Goal: Task Accomplishment & Management: Complete application form

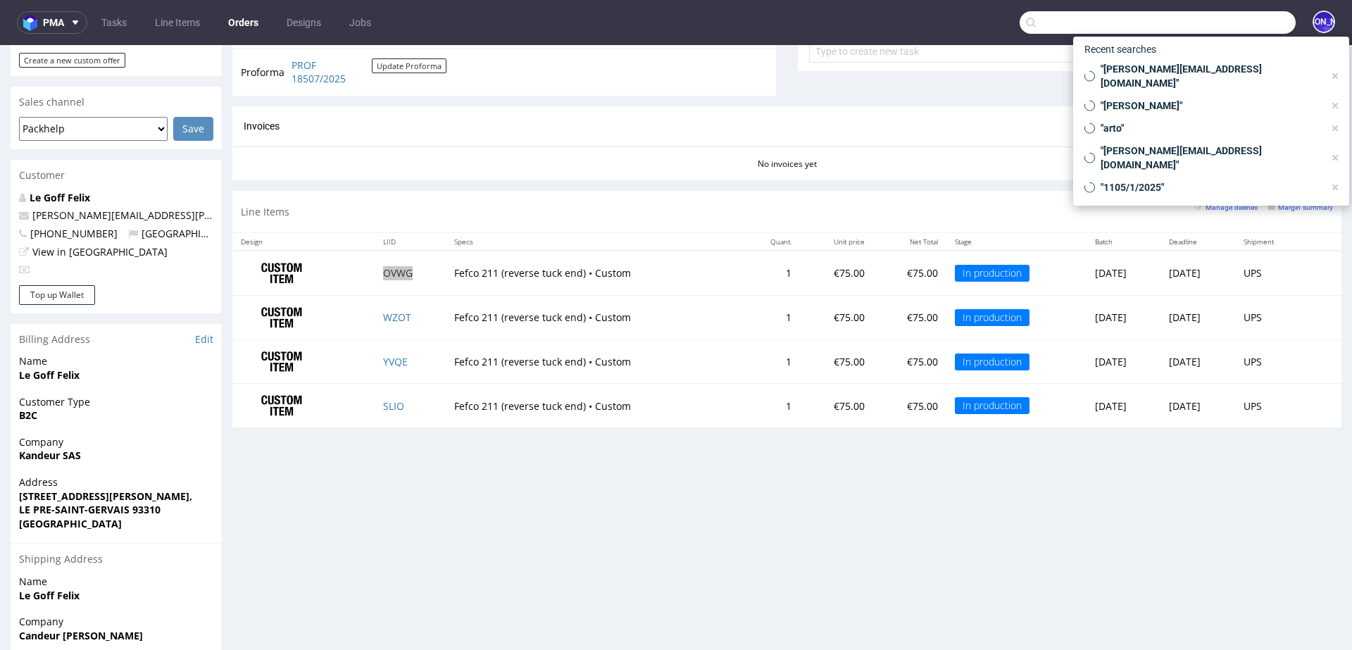
scroll to position [1490, 0]
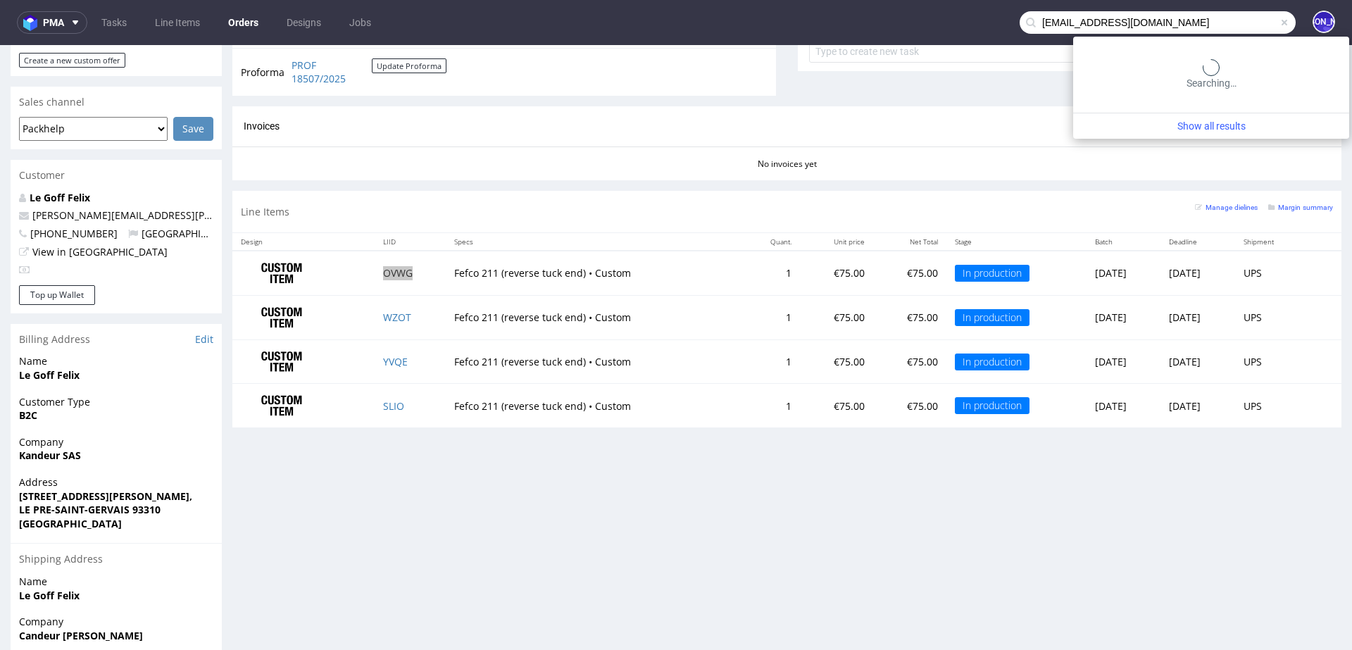
type input "[EMAIL_ADDRESS][DOMAIN_NAME]"
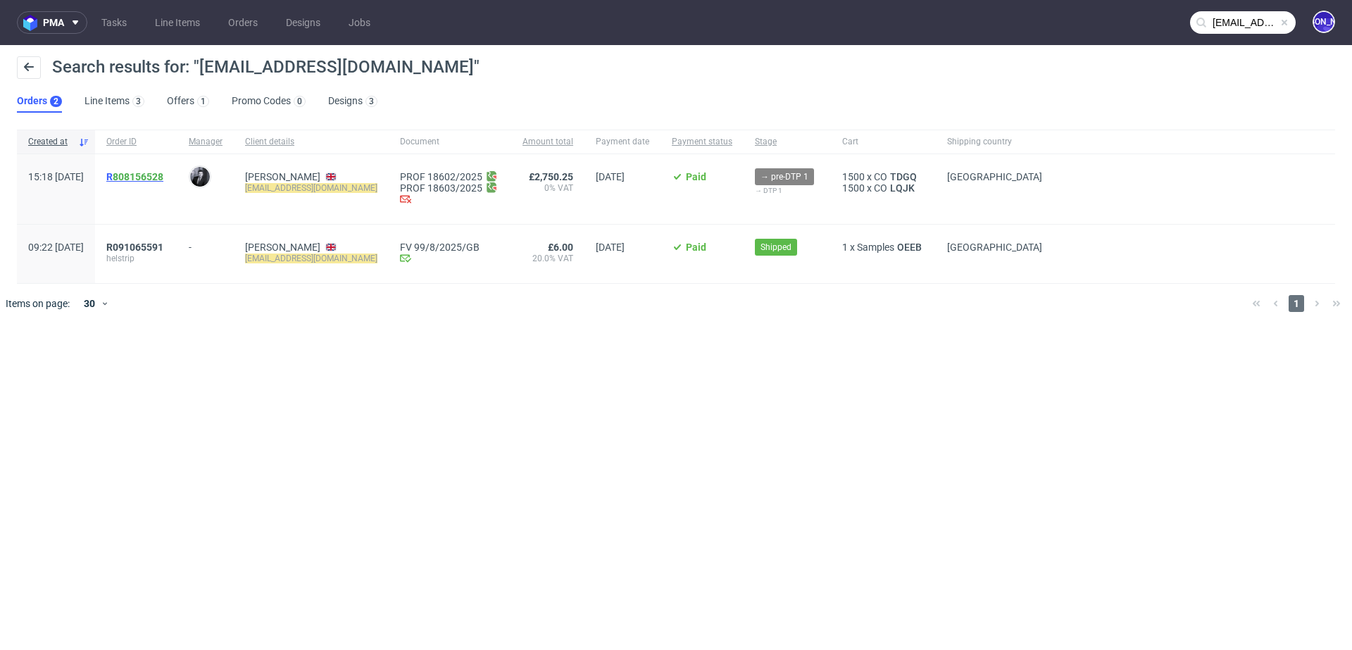
click at [151, 173] on span "R 808156528" at bounding box center [134, 176] width 57 height 11
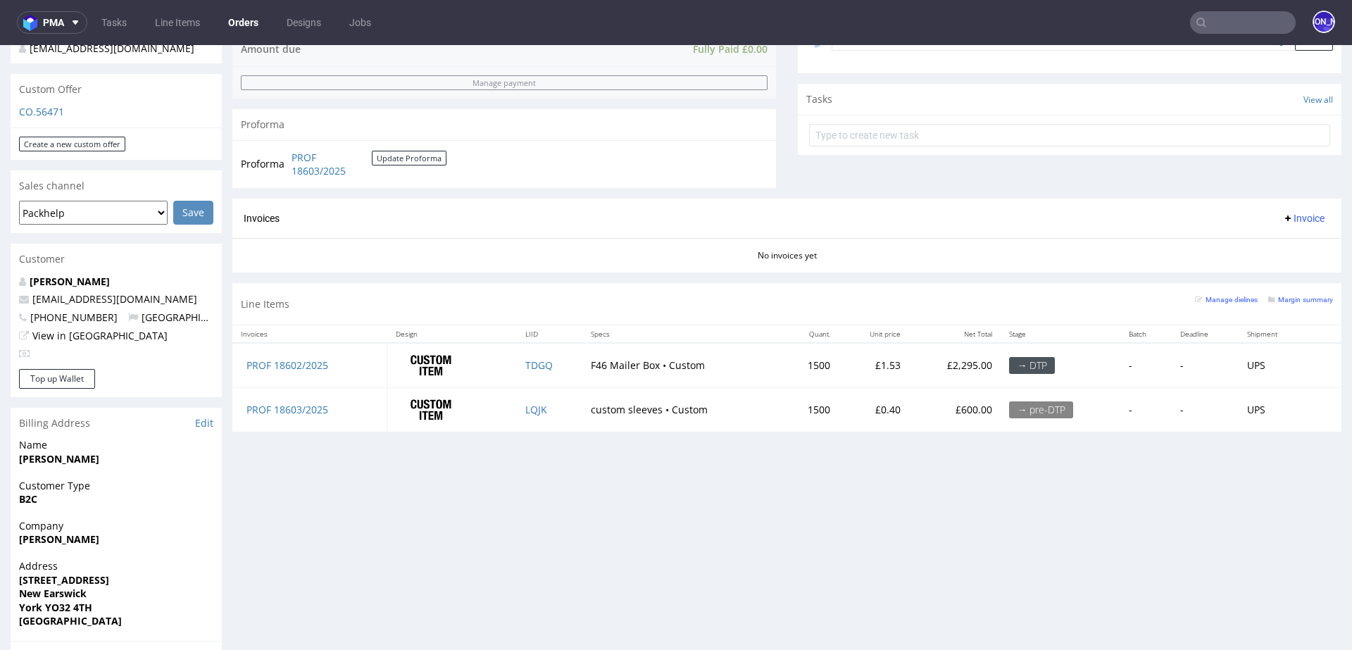
scroll to position [680, 0]
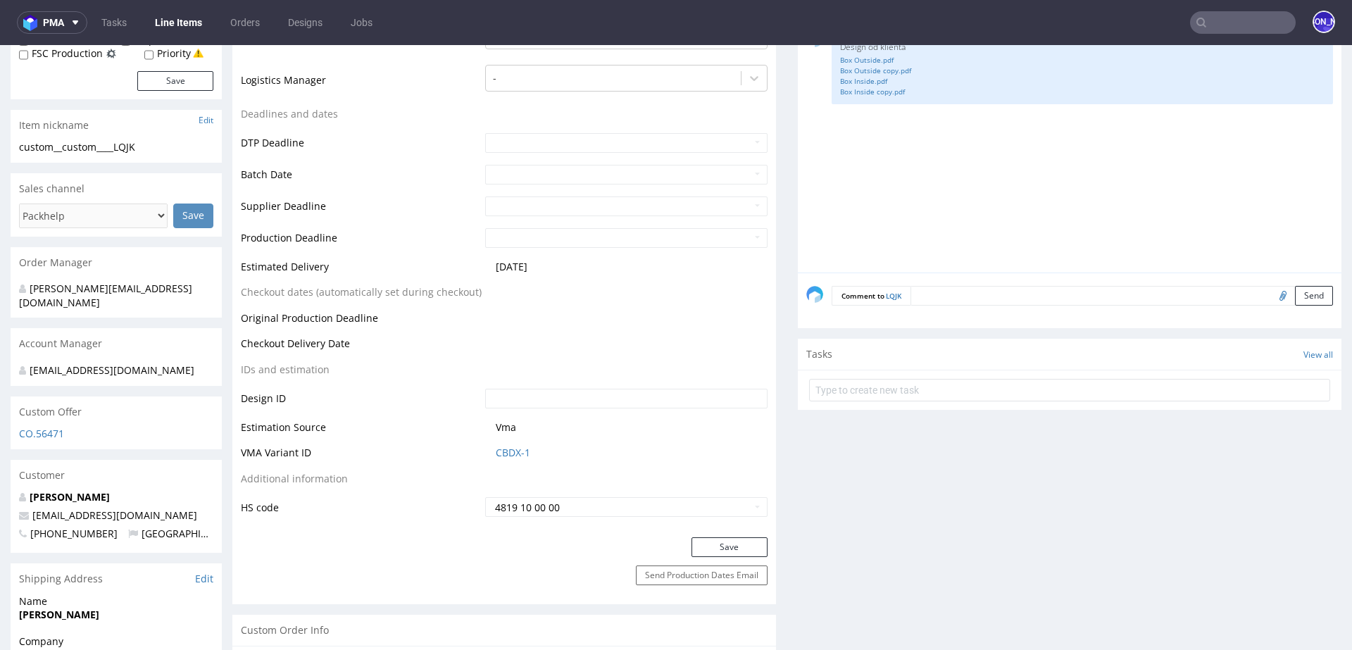
scroll to position [499, 0]
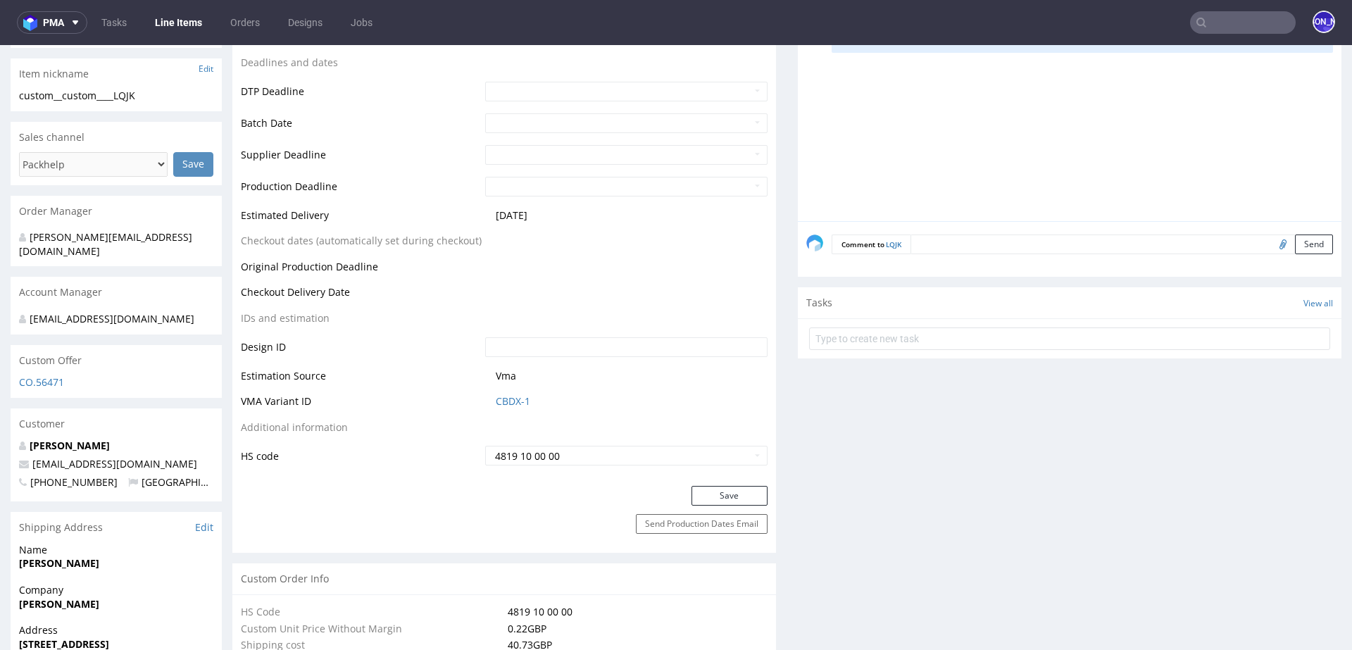
click at [1164, 244] on textarea at bounding box center [1122, 245] width 423 height 20
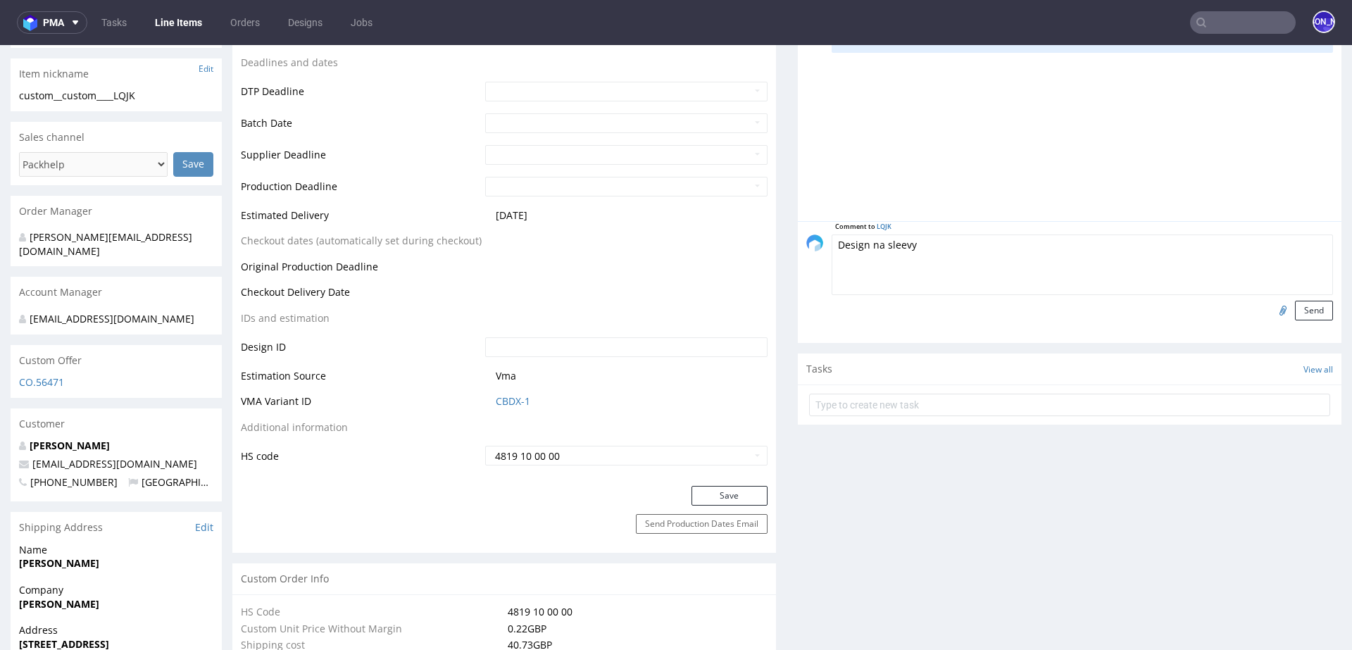
type textarea "Design na sleevy"
click at [1271, 309] on input "file" at bounding box center [1281, 310] width 20 height 18
type input "C:\fakepath\wetransfer_sleeves_2025-09-03_1320.zip"
drag, startPoint x: 916, startPoint y: 251, endPoint x: 633, endPoint y: 251, distance: 283.2
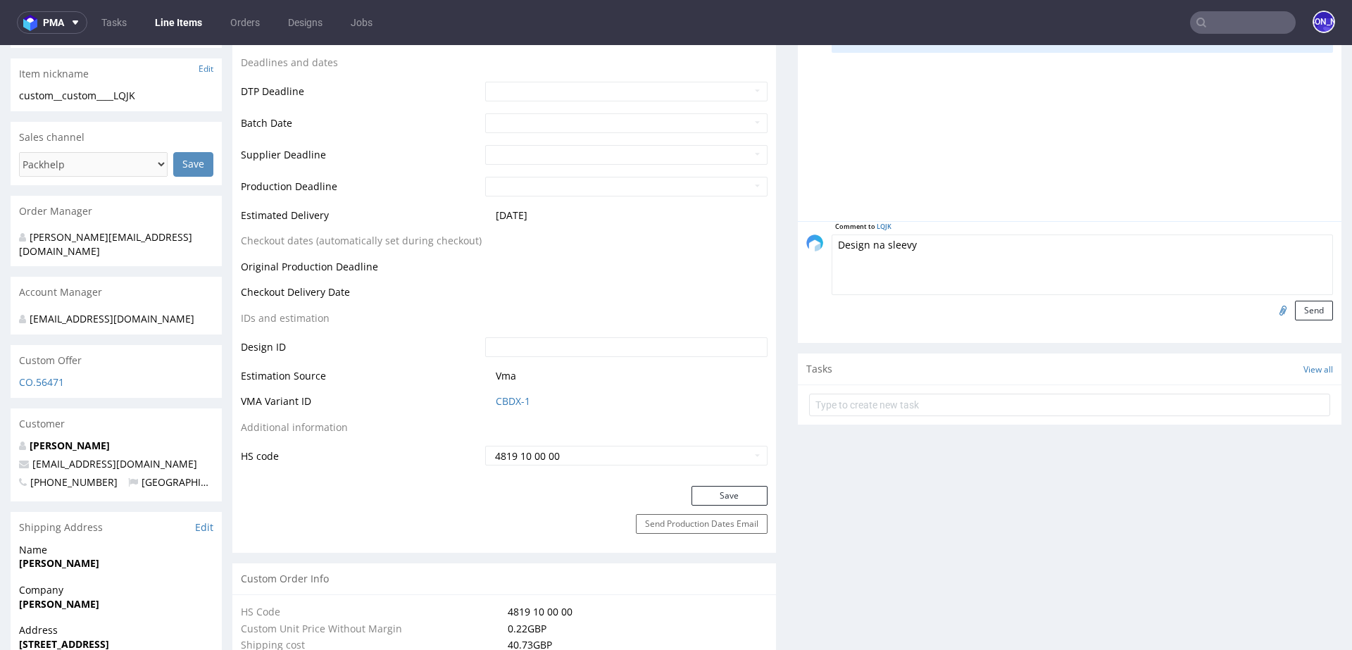
drag, startPoint x: 956, startPoint y: 247, endPoint x: 754, endPoint y: 247, distance: 202.2
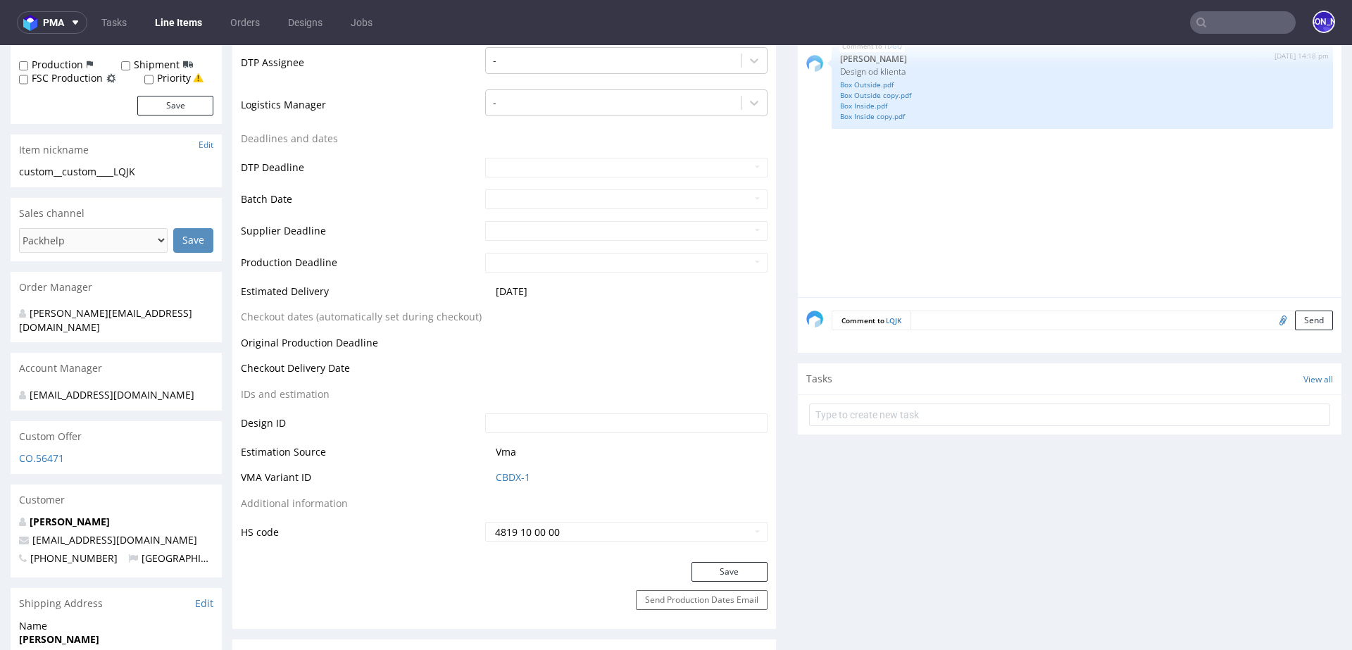
scroll to position [649, 0]
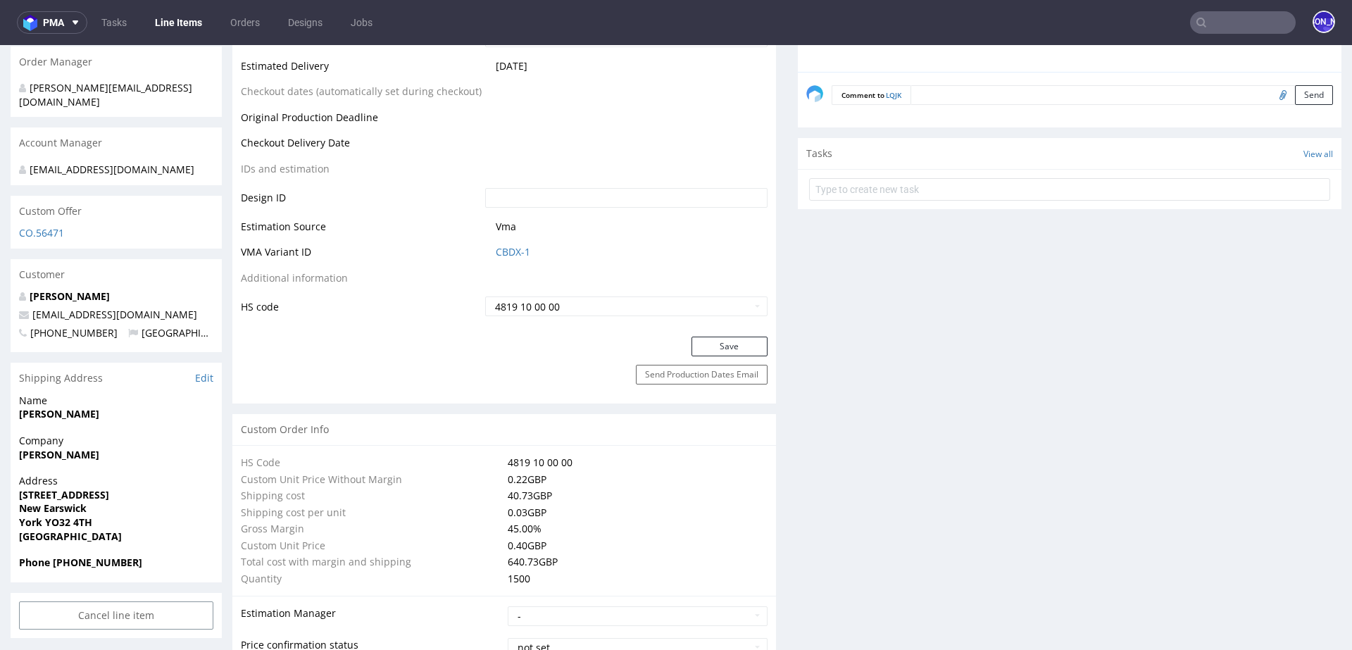
click at [932, 89] on textarea at bounding box center [1122, 95] width 423 height 20
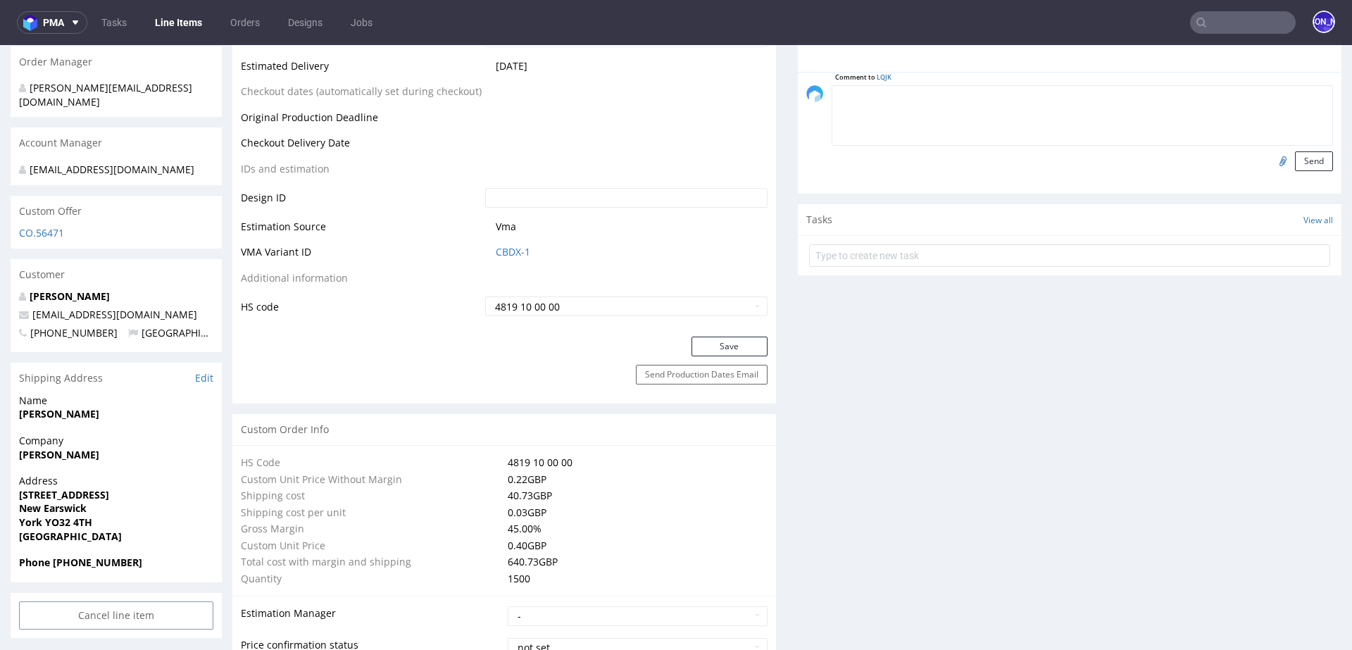
paste textarea "Design na sleevy"
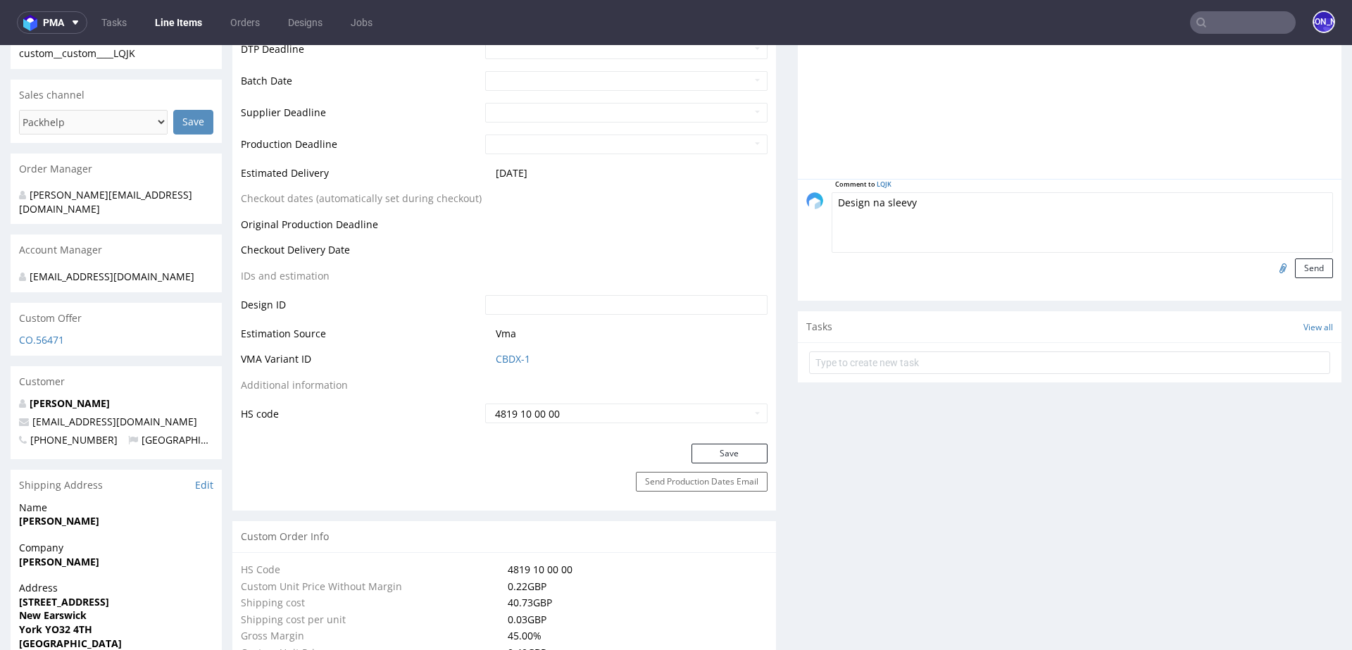
scroll to position [516, 0]
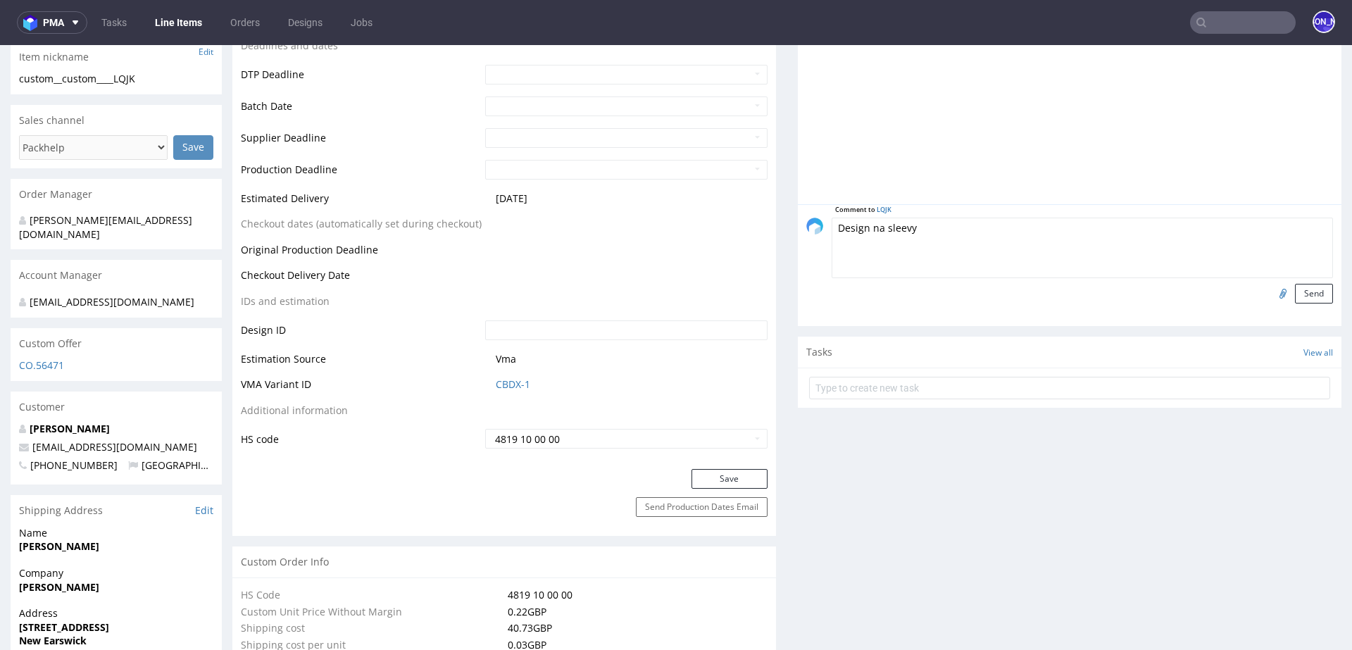
type textarea "Design na sleevy"
click at [1271, 295] on input "file" at bounding box center [1281, 293] width 20 height 18
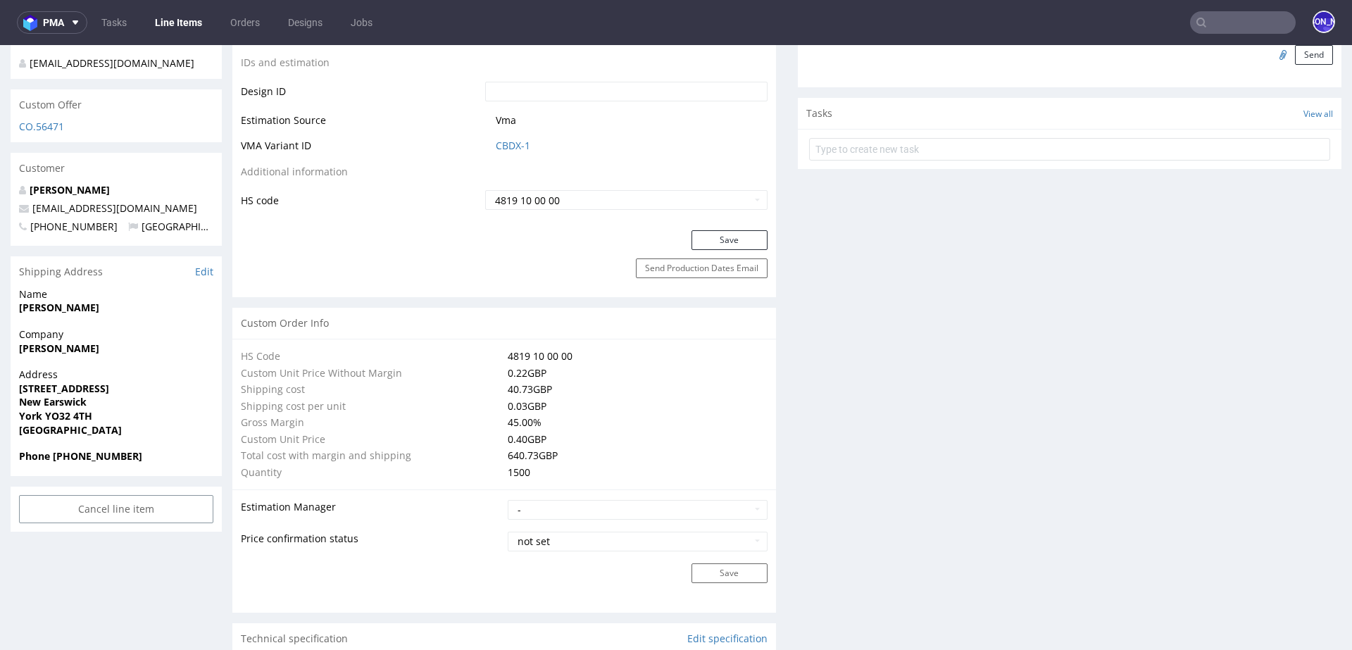
scroll to position [0, 0]
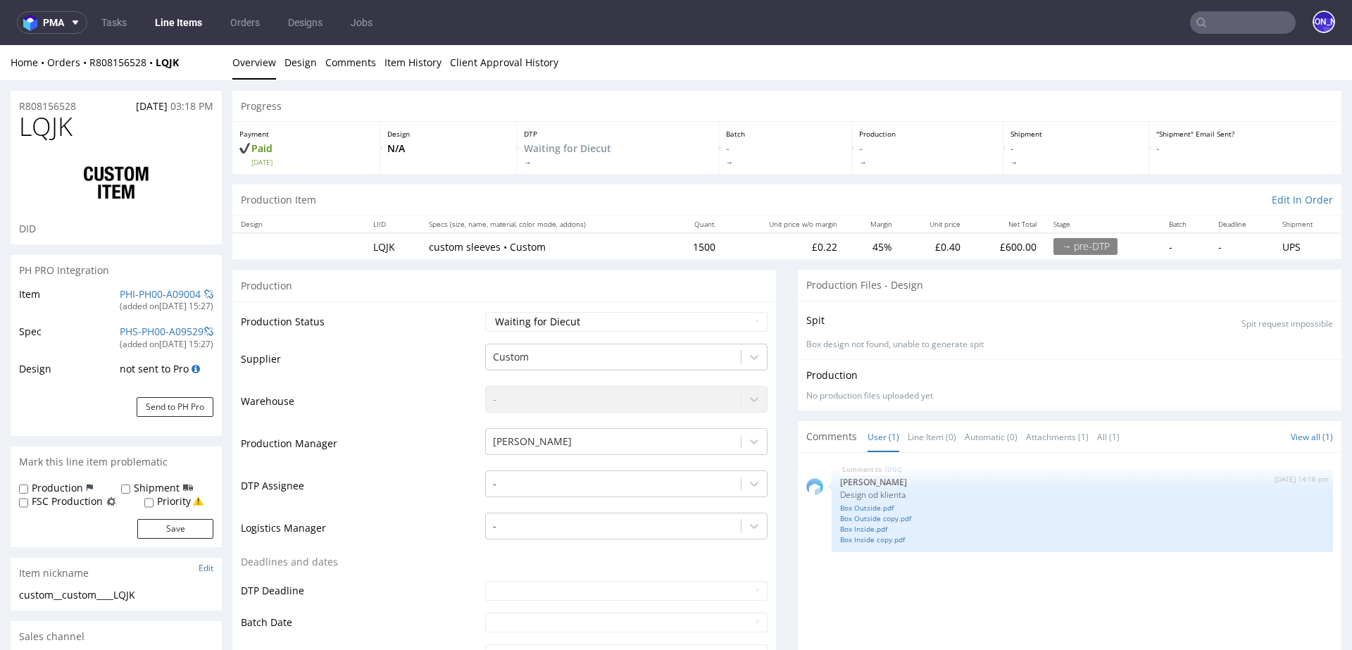
click at [382, 249] on td "LQJK" at bounding box center [392, 246] width 55 height 26
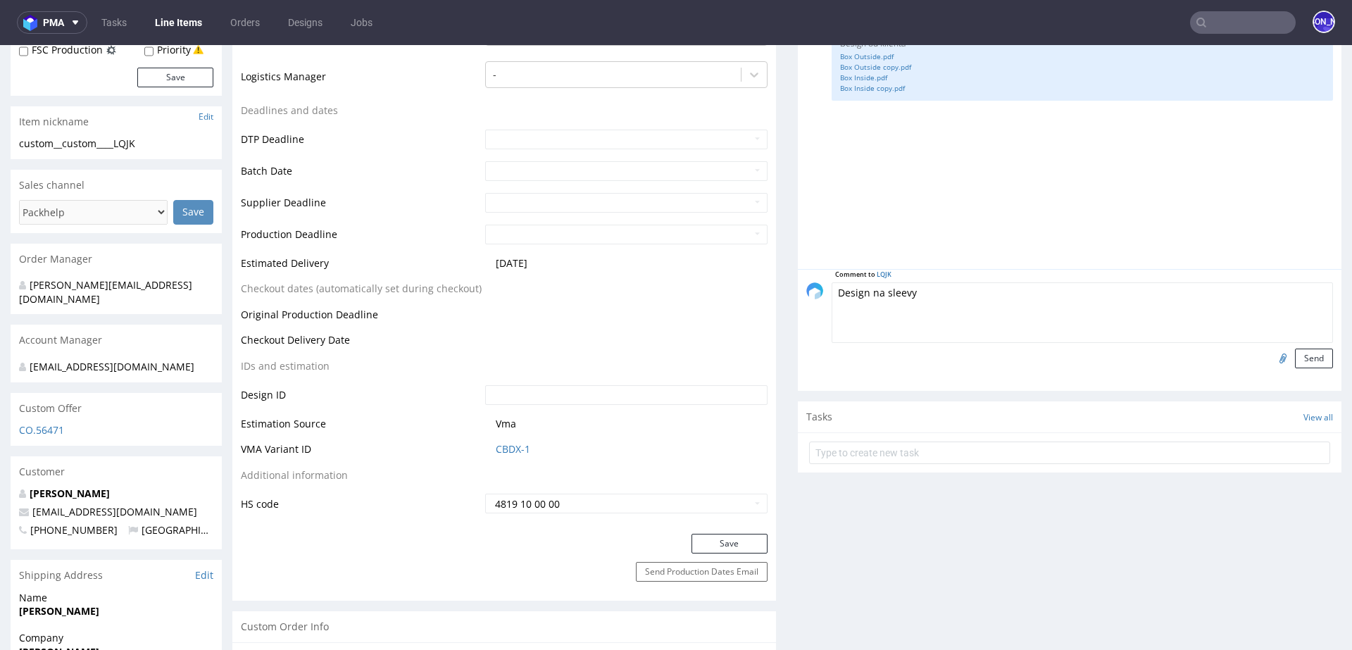
scroll to position [446, 0]
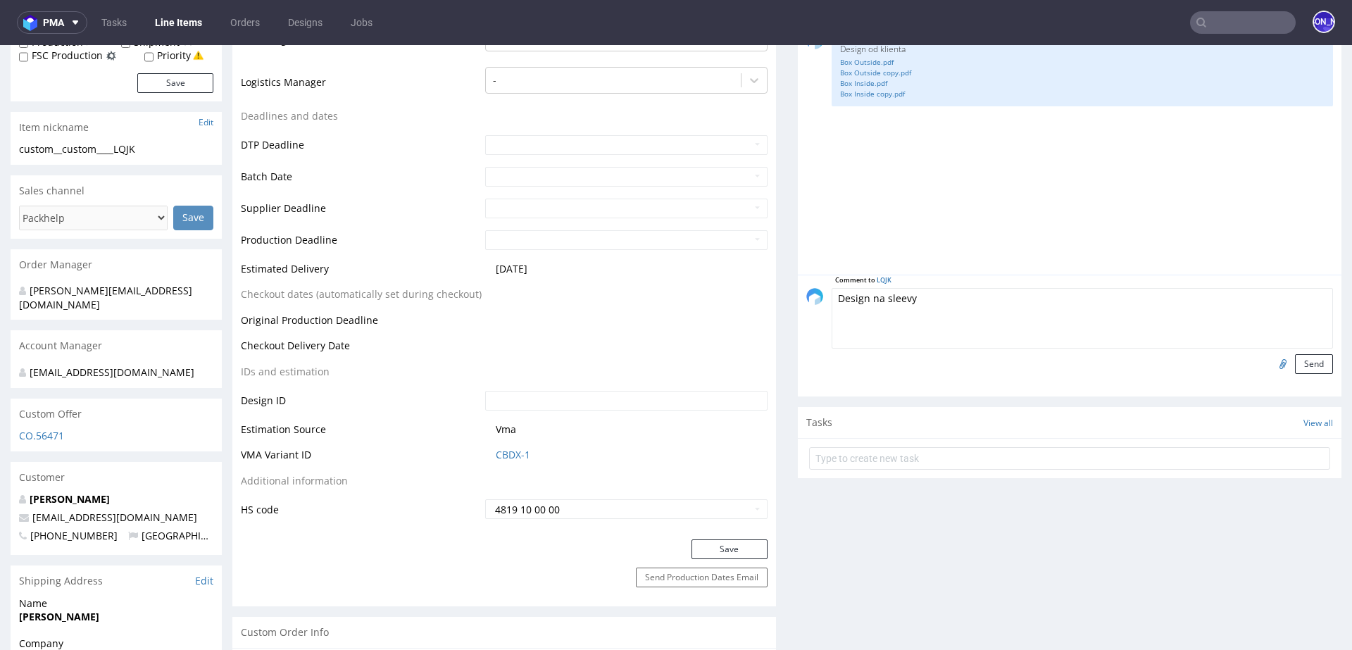
click at [1271, 361] on input "file" at bounding box center [1281, 363] width 20 height 18
type input "C:\fakepath\Cupcake 2.pdf"
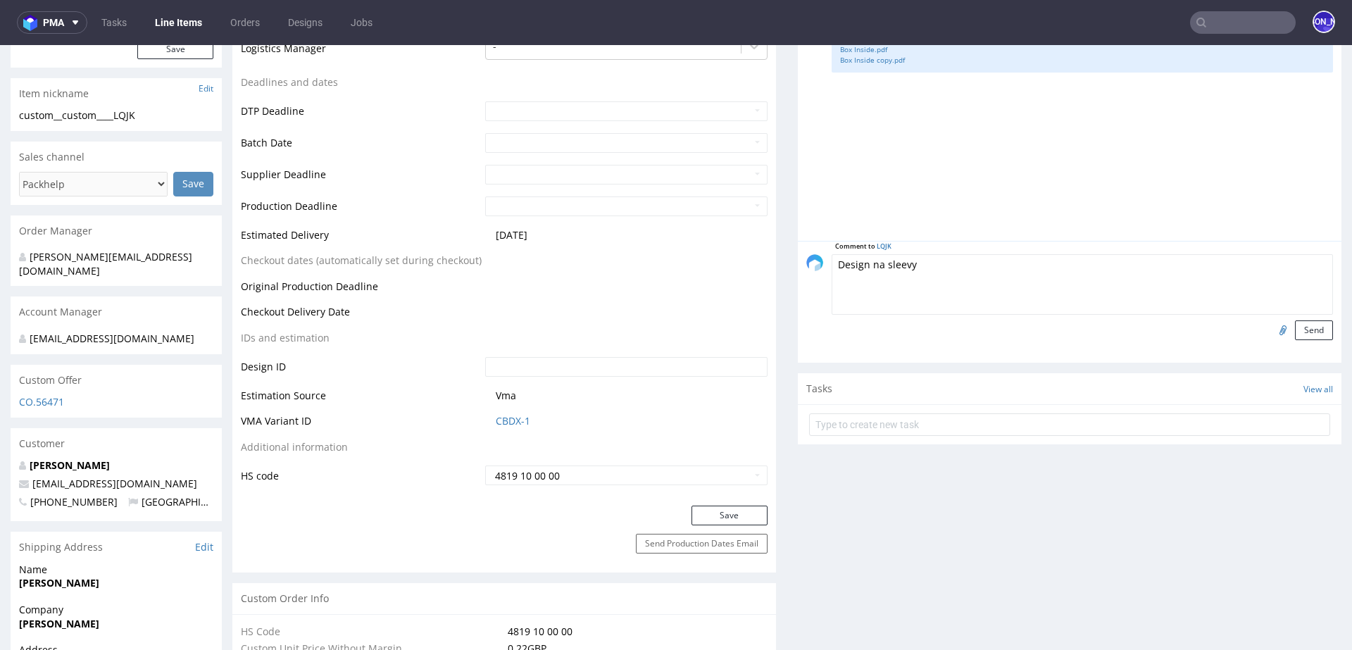
scroll to position [483, 0]
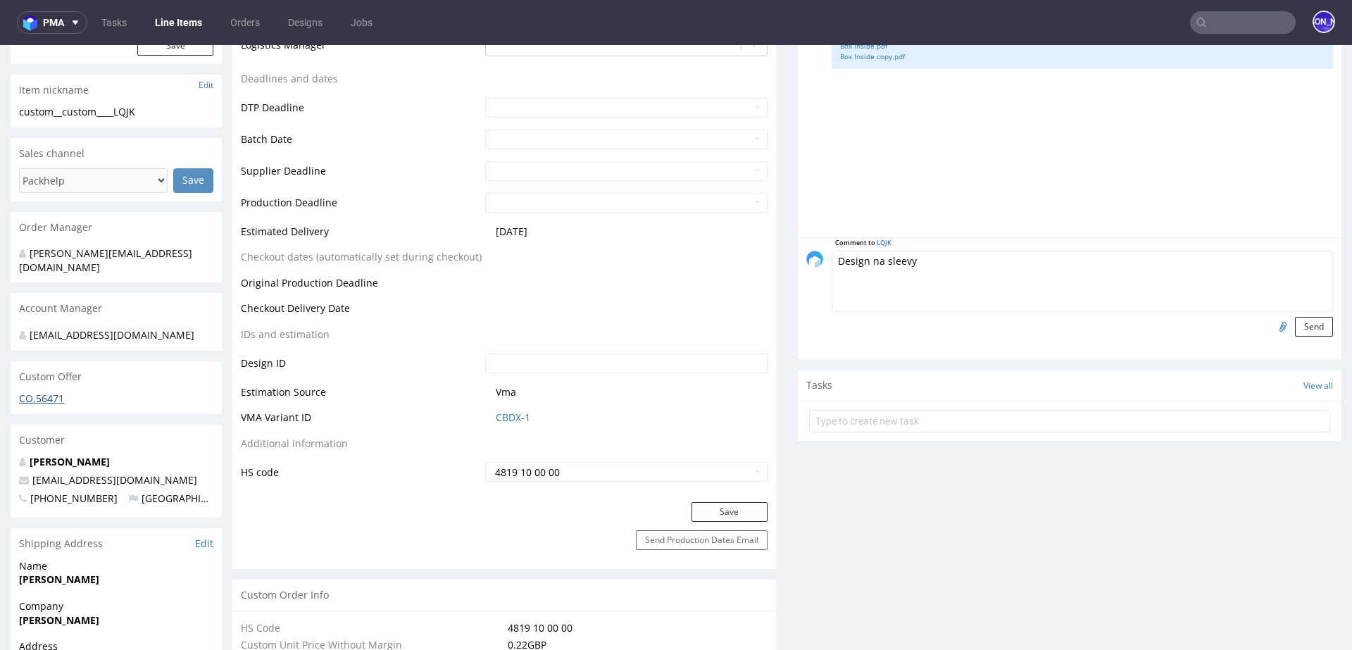
click at [36, 392] on link "CO.56471" at bounding box center [41, 398] width 45 height 13
drag, startPoint x: 920, startPoint y: 261, endPoint x: 727, endPoint y: 261, distance: 193.0
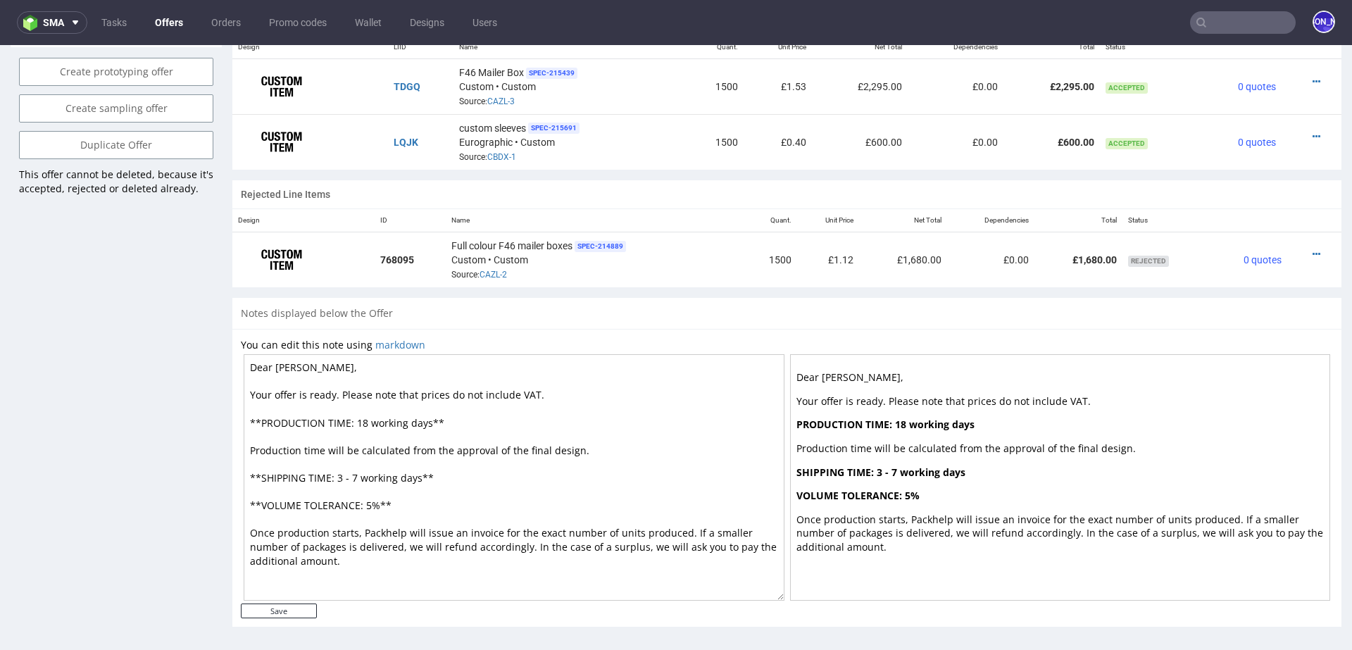
scroll to position [883, 0]
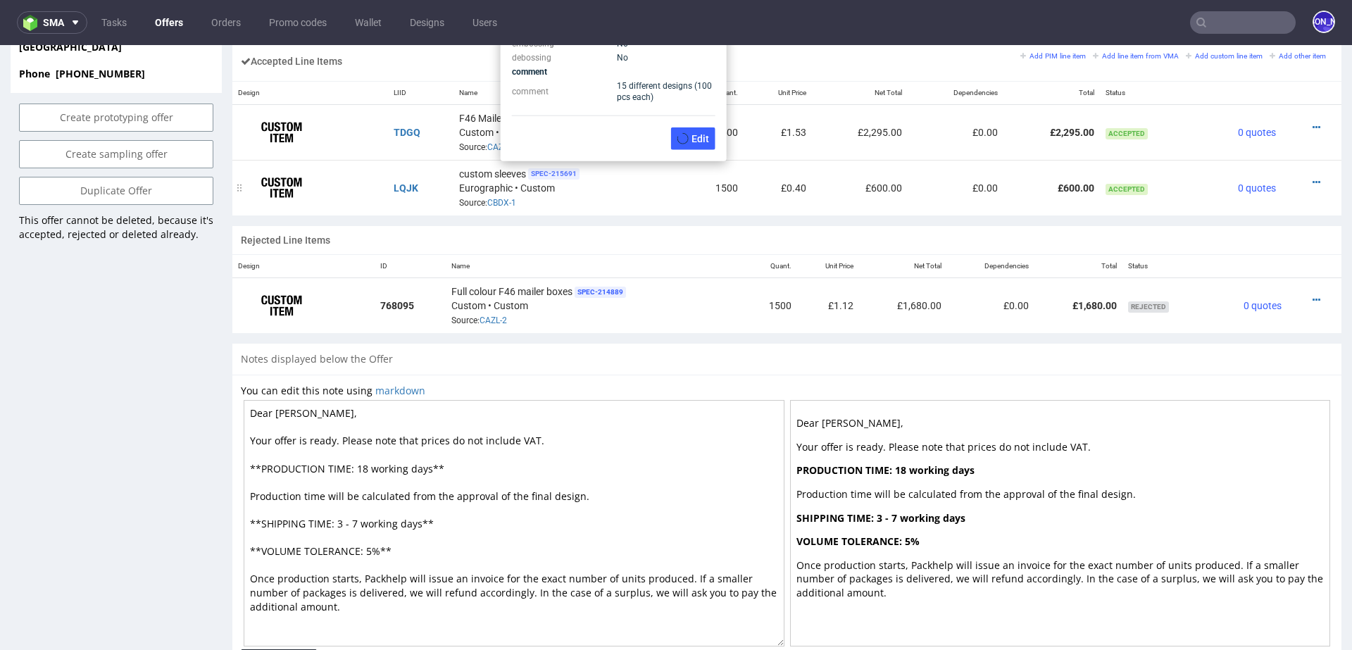
click at [544, 168] on span "SPEC- 215691" at bounding box center [553, 173] width 51 height 11
click at [504, 198] on link "CBDX-1" at bounding box center [501, 203] width 29 height 10
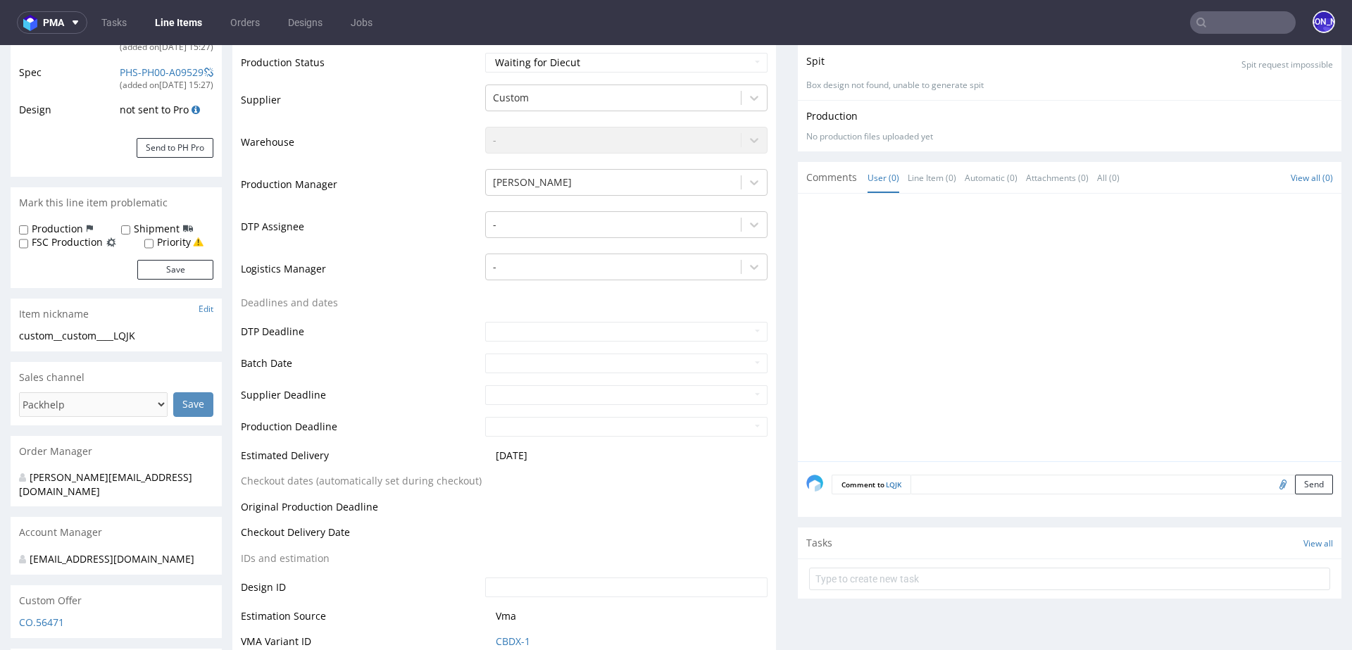
scroll to position [124, 0]
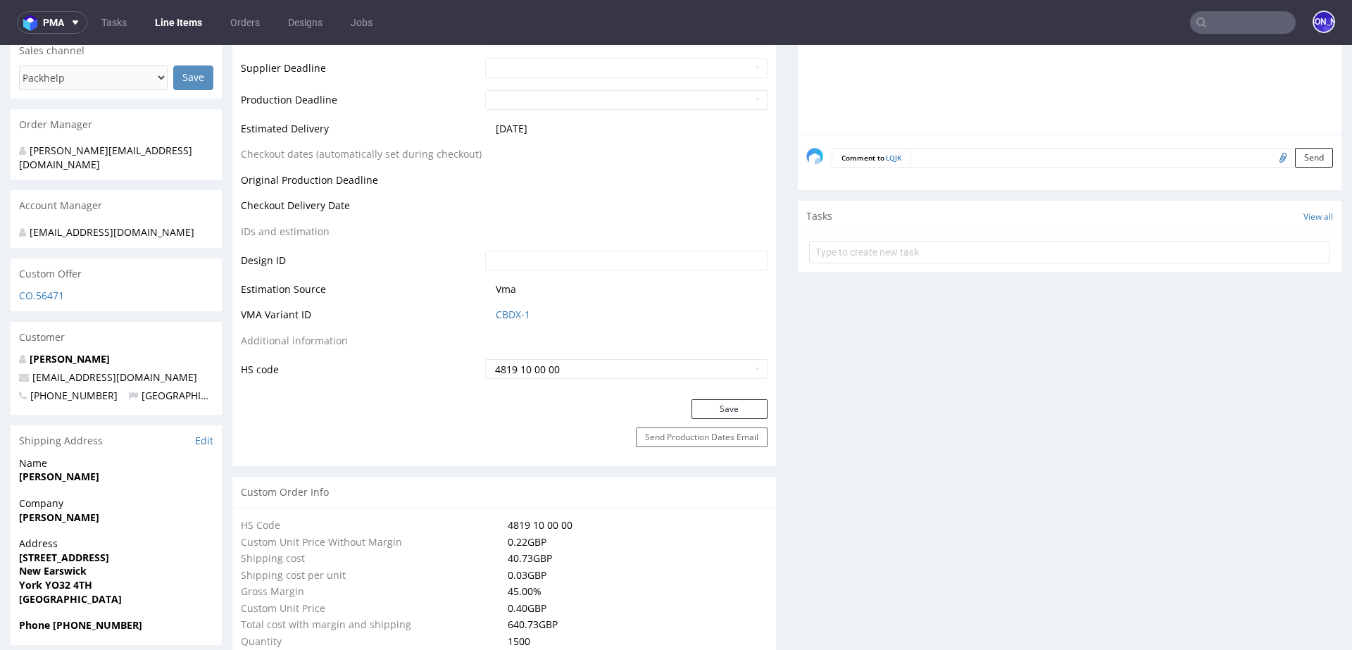
scroll to position [587, 0]
click at [926, 154] on textarea at bounding box center [1122, 157] width 423 height 20
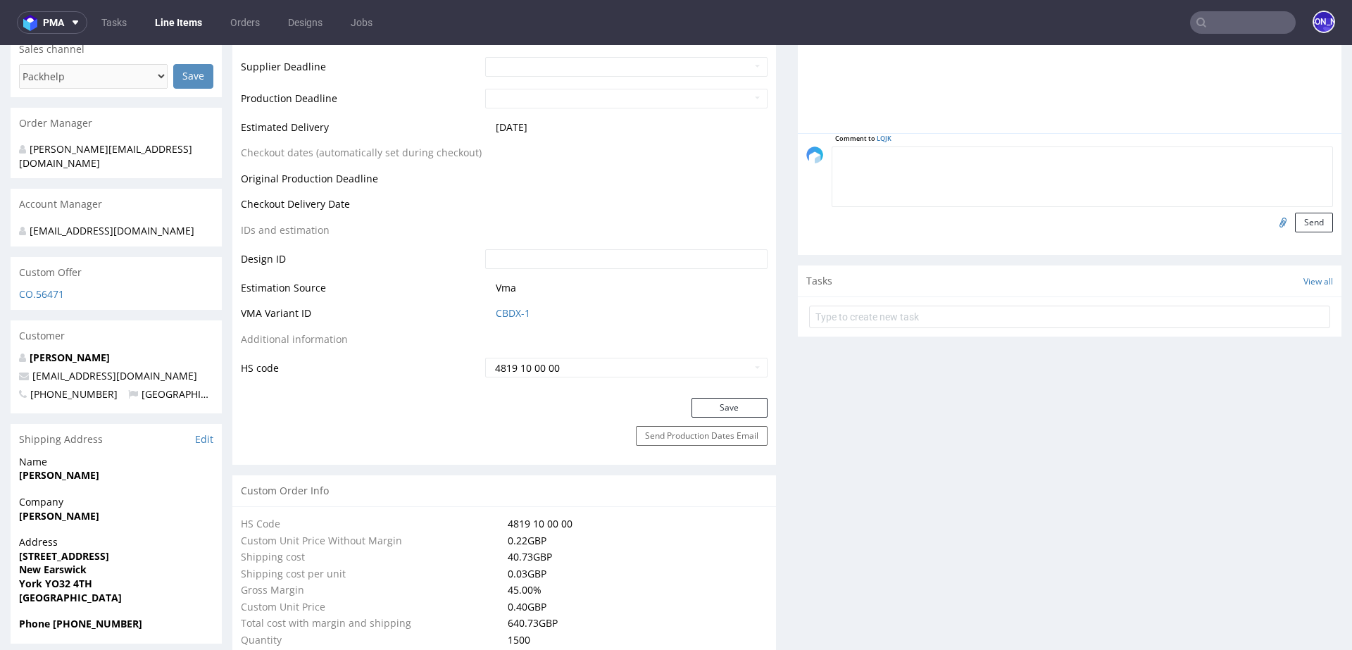
paste textarea "Design na sleevy"
type textarea "Design na sleevy"
click at [1271, 220] on input "file" at bounding box center [1281, 222] width 20 height 18
type input "C:\fakepath\Cupcake 2.pdf"
click at [1271, 218] on input "file" at bounding box center [1281, 222] width 20 height 18
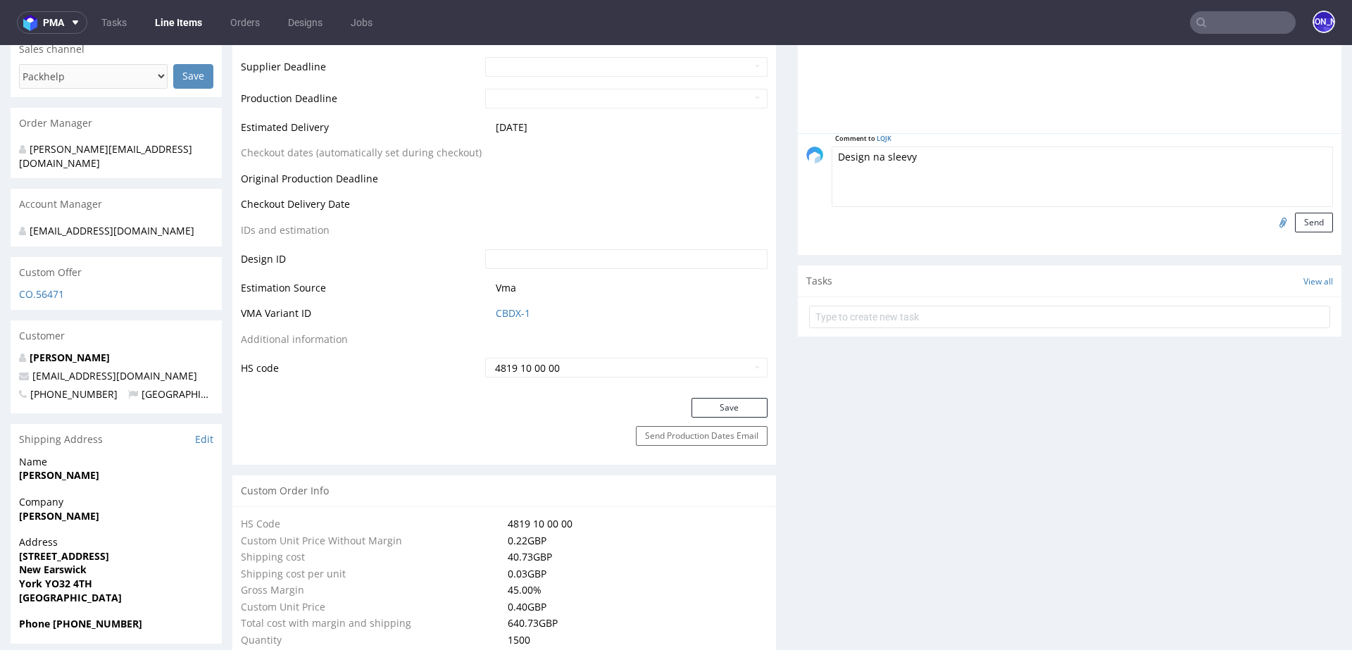
click at [852, 151] on textarea "Design na sleevy" at bounding box center [1083, 177] width 502 height 61
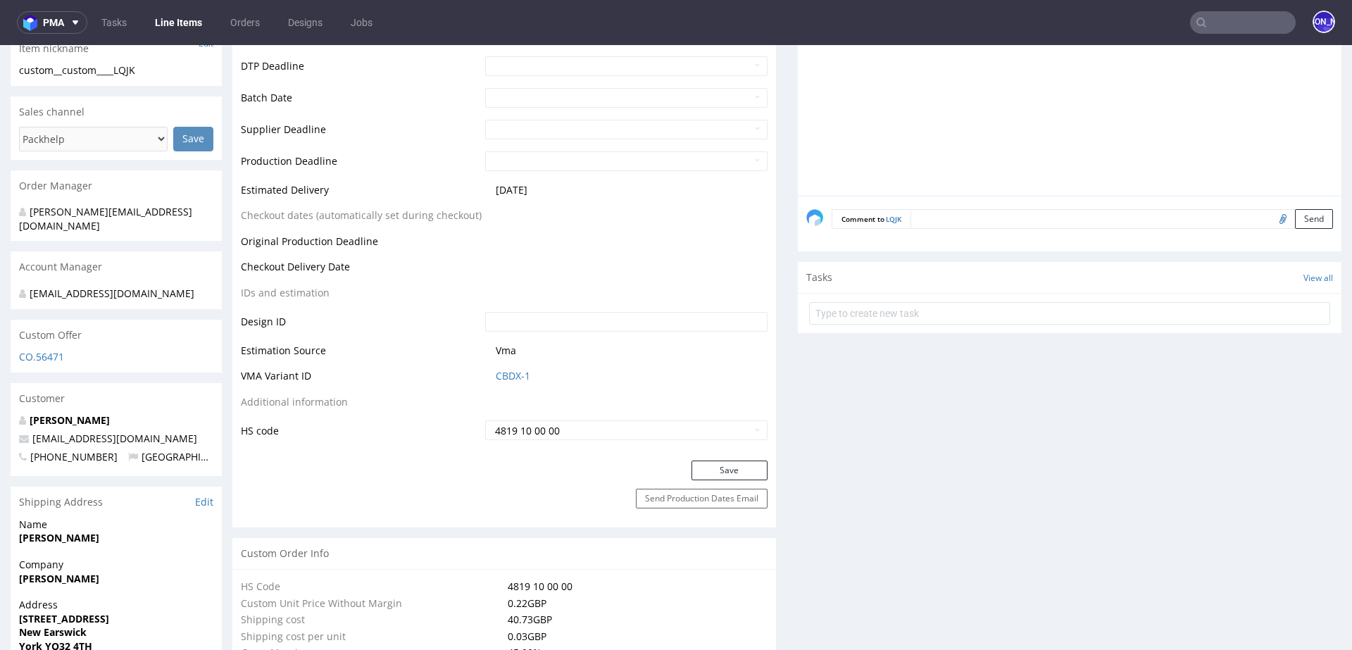
scroll to position [519, 0]
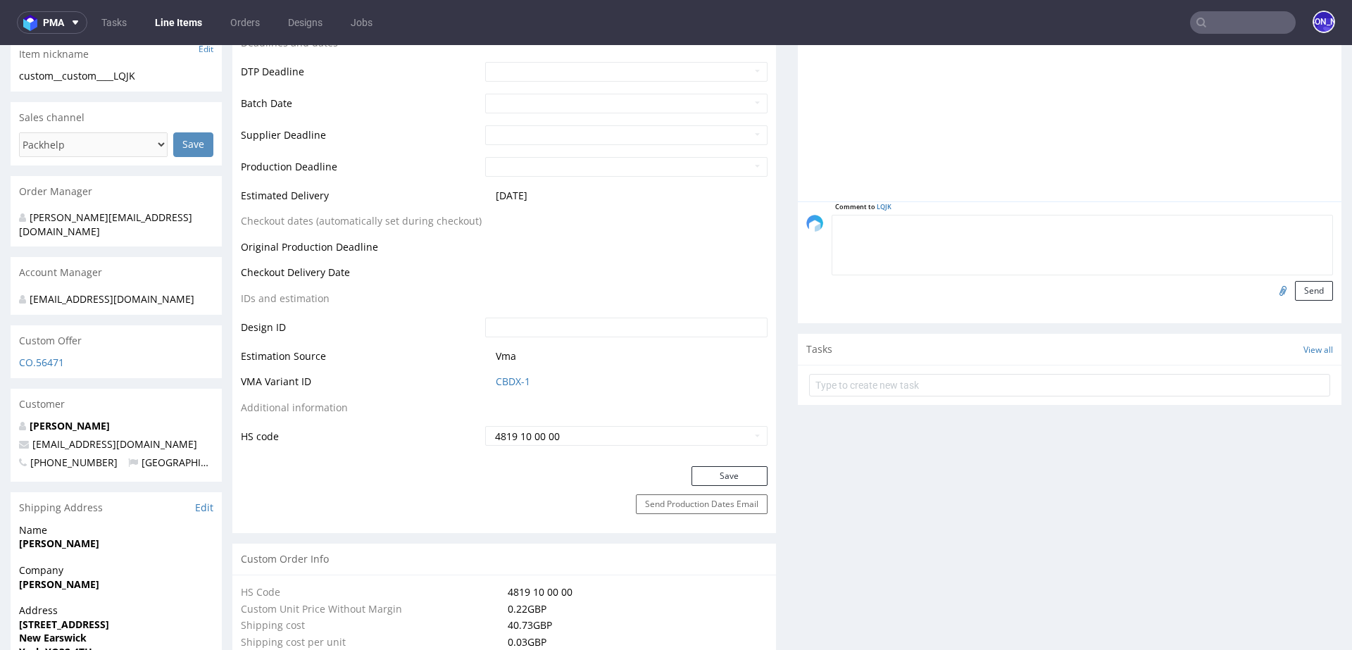
click at [949, 219] on textarea at bounding box center [1083, 245] width 502 height 61
paste textarea "Design na sleevy"
type textarea "Design na sleevy"
click at [1271, 289] on input "file" at bounding box center [1281, 290] width 20 height 18
type input "C:\fakepath\The Great Finder.pdf"
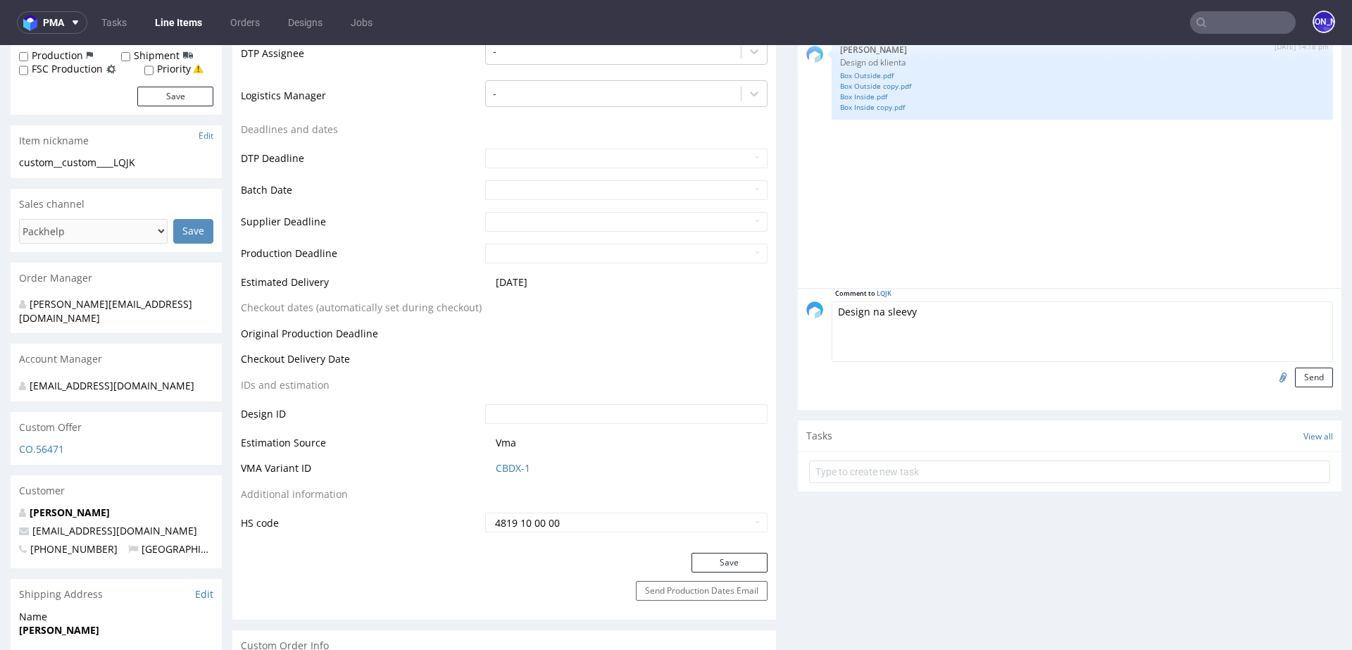
scroll to position [492, 0]
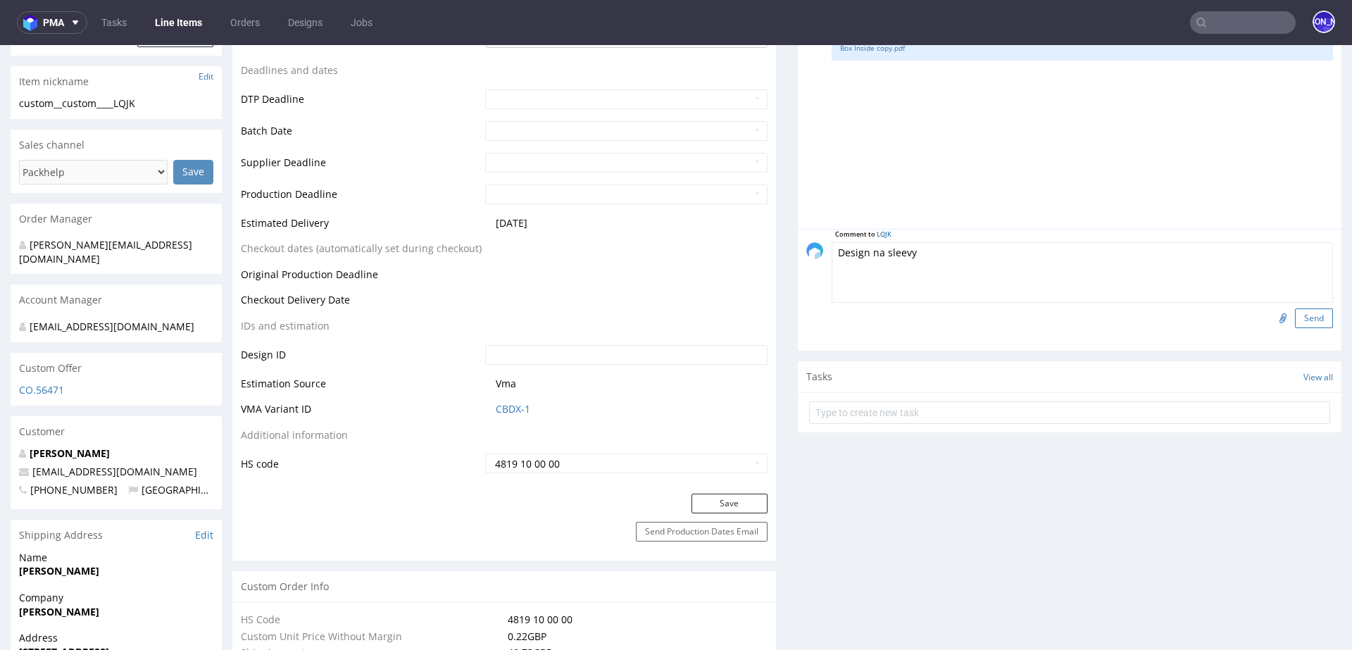
click at [1295, 323] on button "Send" at bounding box center [1314, 319] width 38 height 20
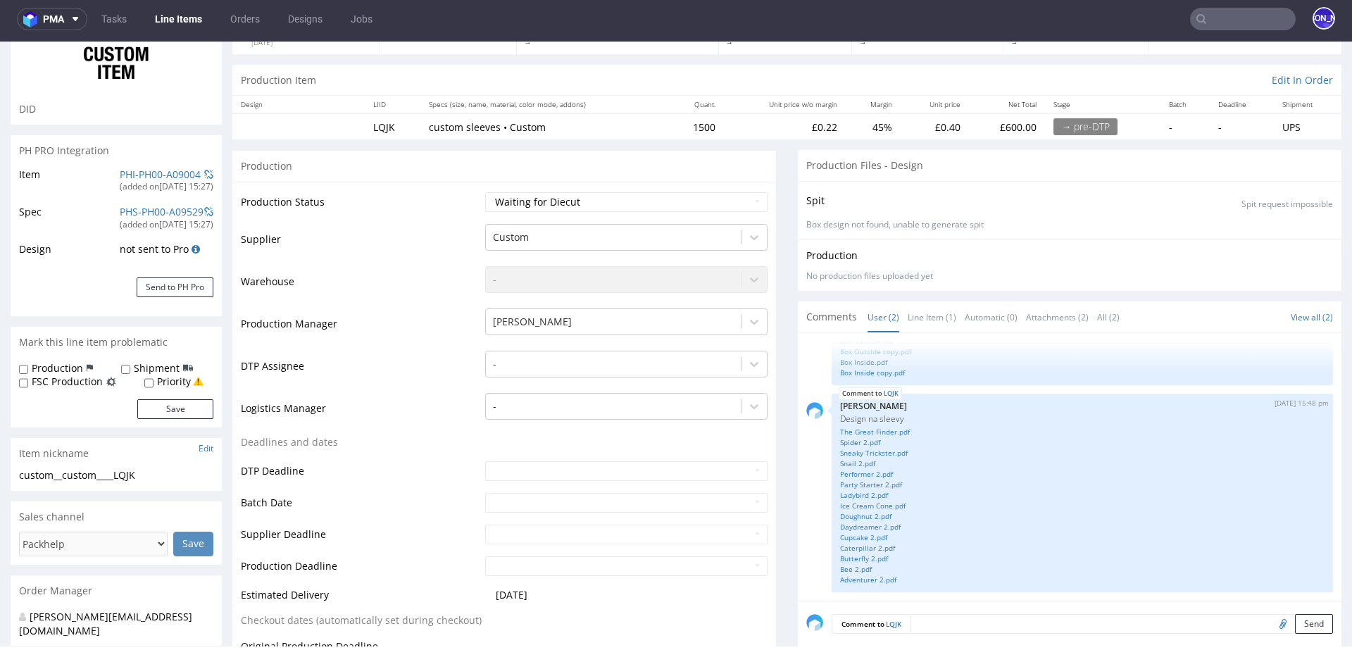
scroll to position [0, 0]
